Goal: Task Accomplishment & Management: Complete application form

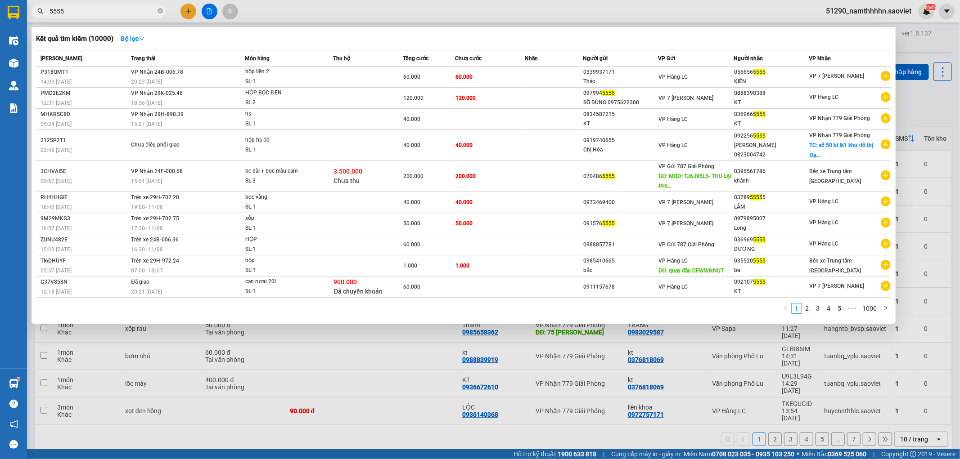
click at [90, 12] on input "5555" at bounding box center [103, 11] width 106 height 10
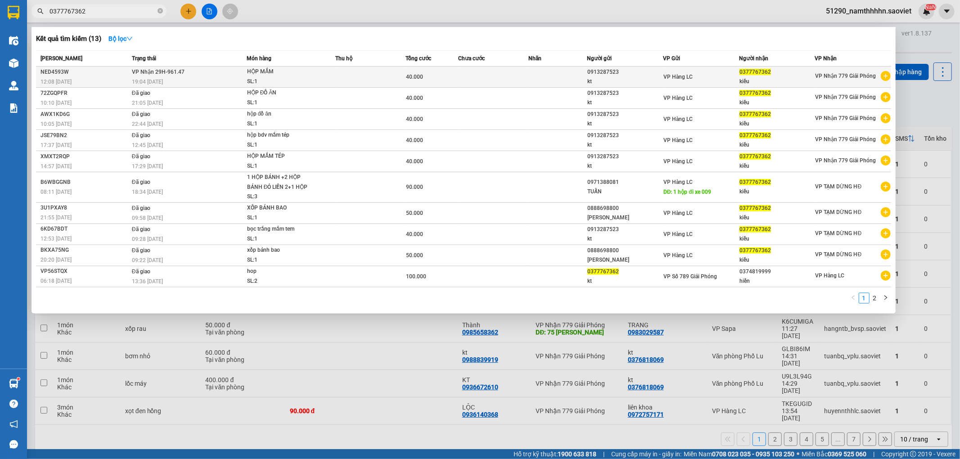
type input "0377767362"
click at [336, 74] on td at bounding box center [370, 77] width 70 height 21
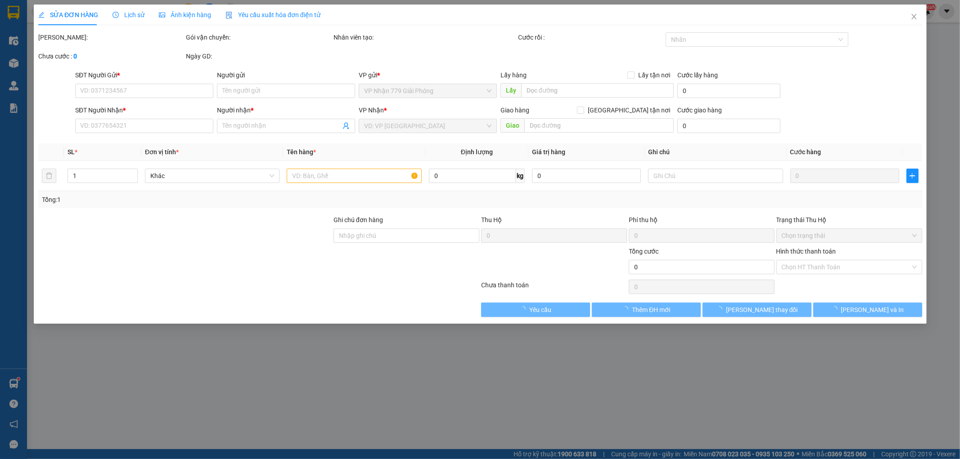
type input "0913287523"
type input "kt"
type input "0377767362"
type input "kiều"
type input "40.000"
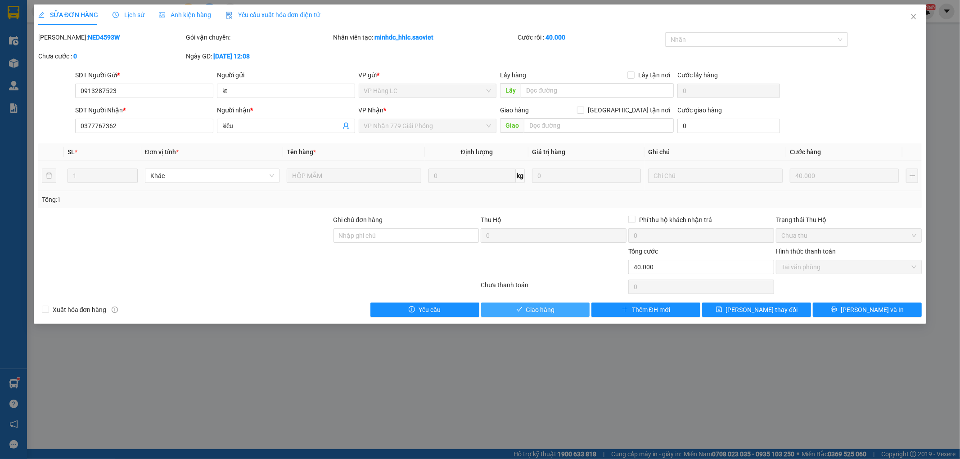
click at [544, 306] on span "Giao hàng" at bounding box center [540, 310] width 29 height 10
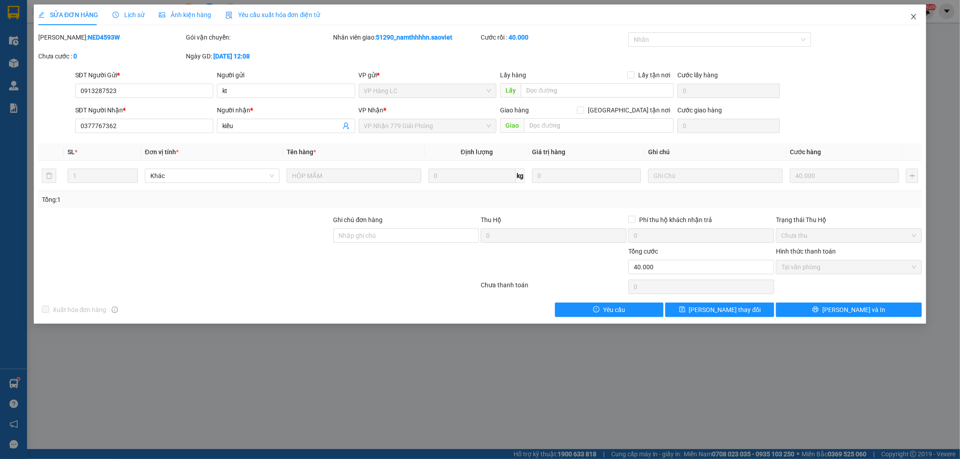
click at [910, 16] on icon "close" at bounding box center [913, 16] width 7 height 7
